Goal: Task Accomplishment & Management: Use online tool/utility

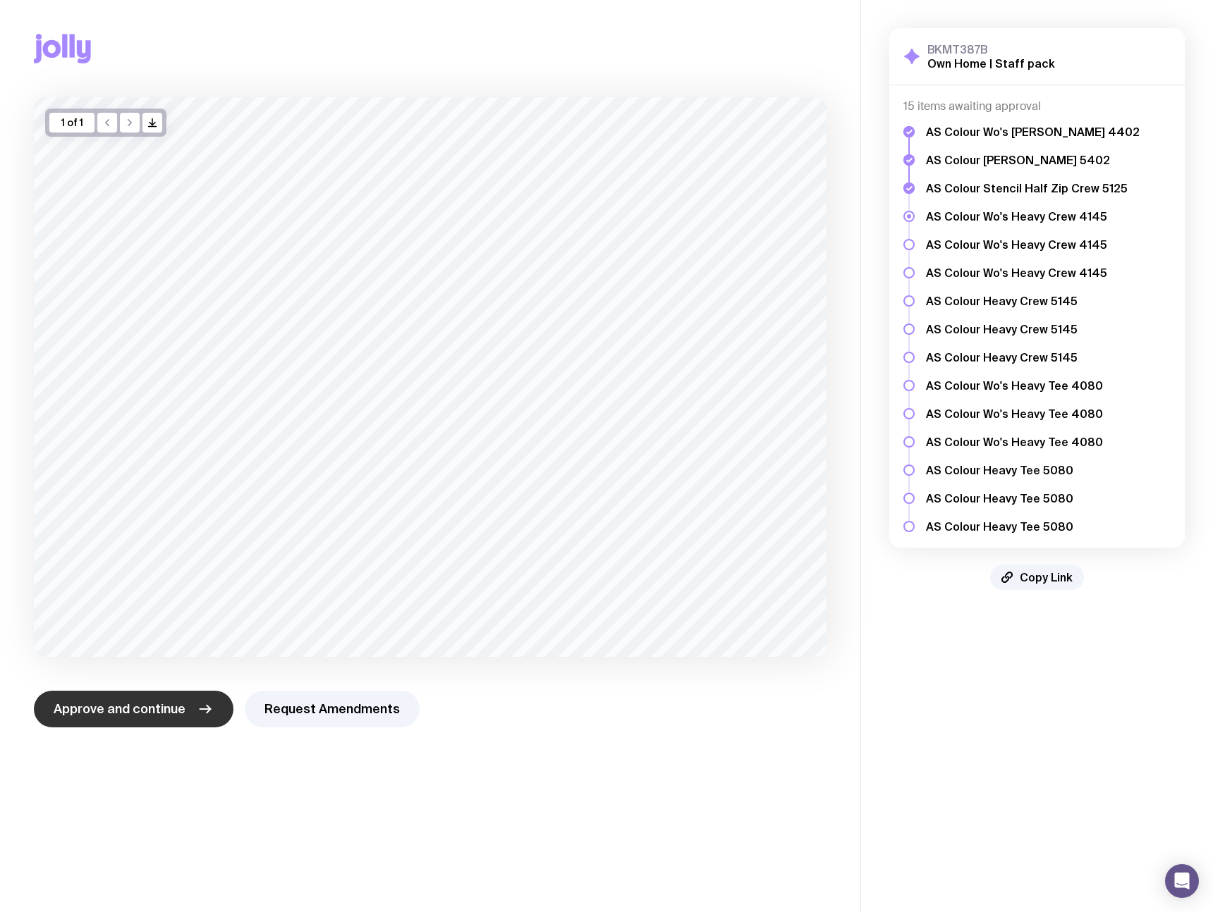
click at [183, 714] on button "Approve and continue" at bounding box center [134, 709] width 200 height 37
click at [169, 712] on span "Approve and continue" at bounding box center [120, 709] width 132 height 17
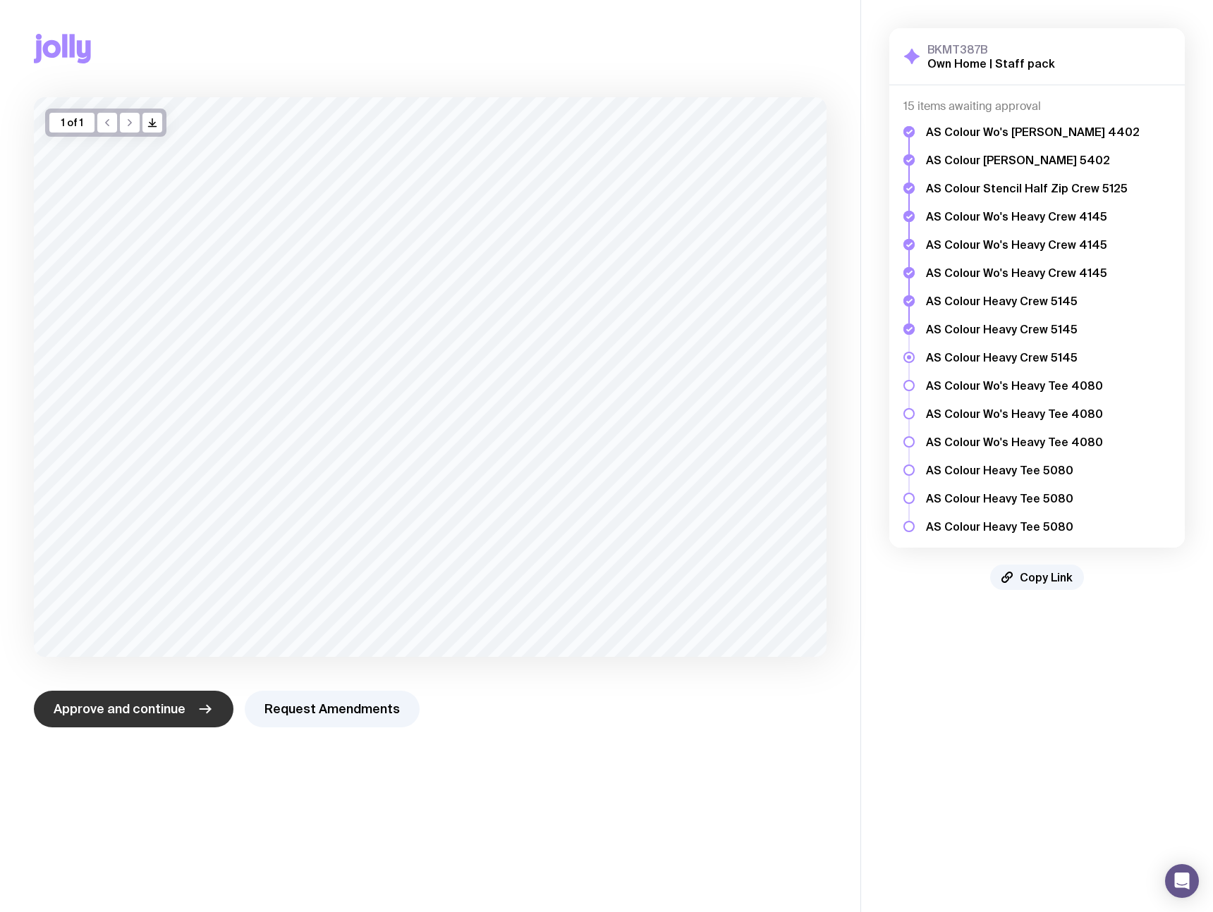
click at [169, 712] on span "Approve and continue" at bounding box center [120, 709] width 132 height 17
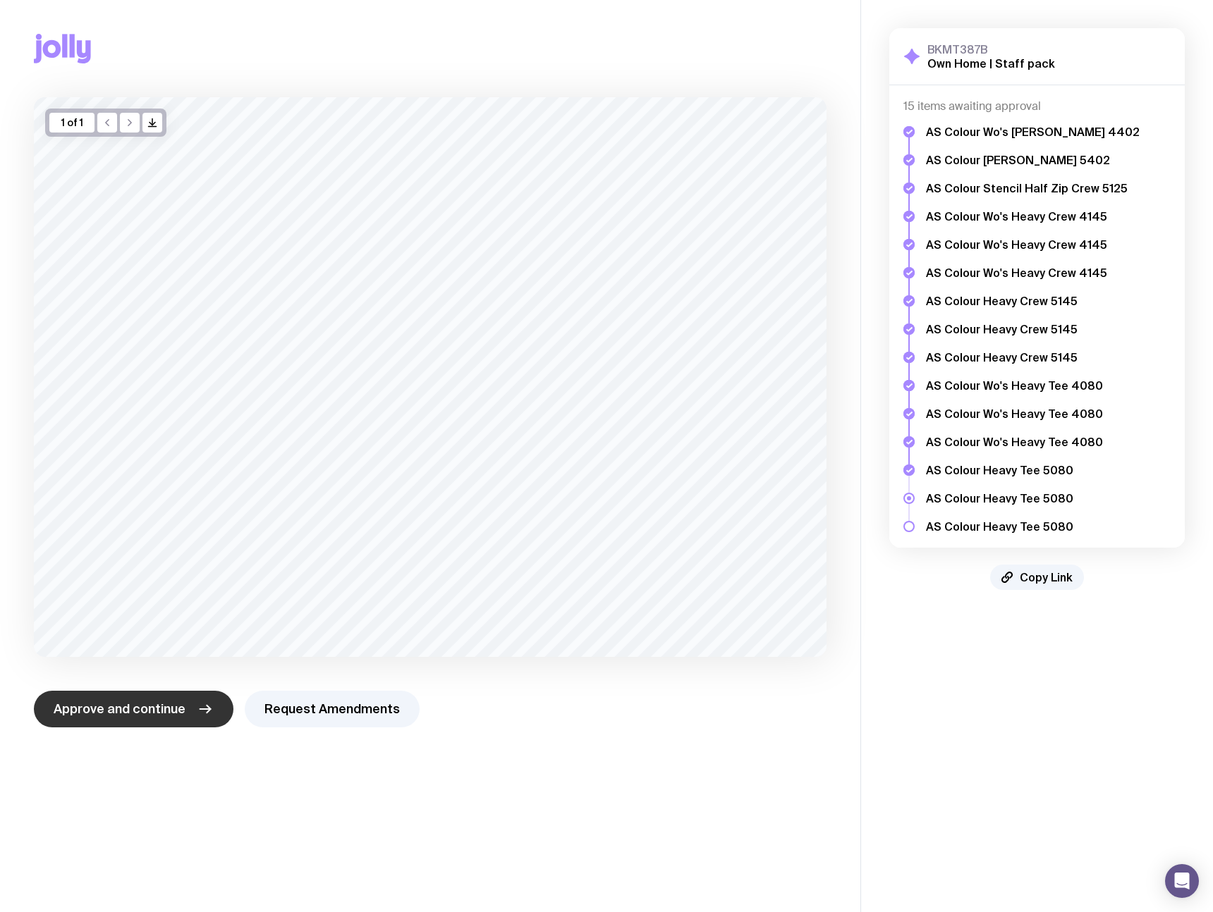
click at [169, 712] on span "Approve and continue" at bounding box center [120, 709] width 132 height 17
